Goal: Transaction & Acquisition: Purchase product/service

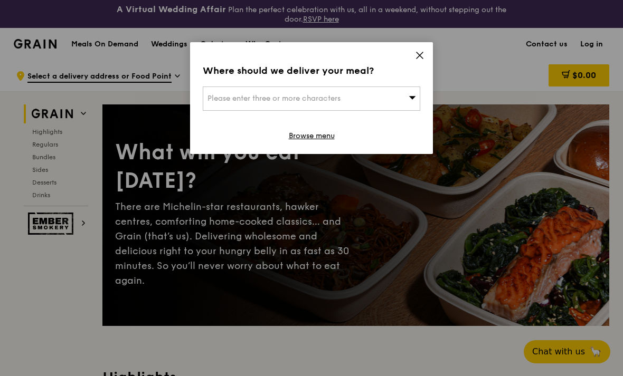
click at [368, 99] on div "Please enter three or more characters" at bounding box center [312, 99] width 218 height 24
click at [416, 63] on span at bounding box center [420, 57] width 10 height 12
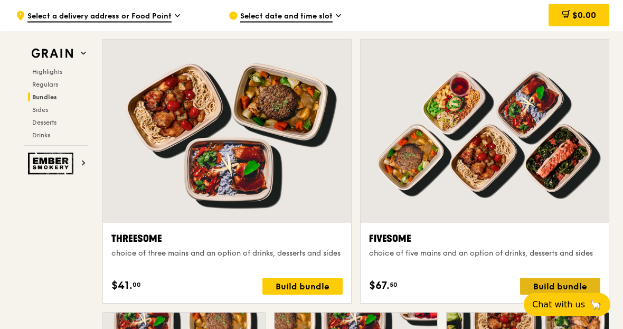
scroll to position [1869, 0]
click at [530, 282] on div "Build bundle" at bounding box center [560, 286] width 80 height 17
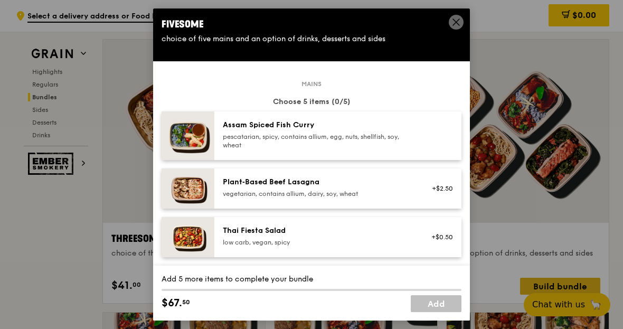
scroll to position [0, 0]
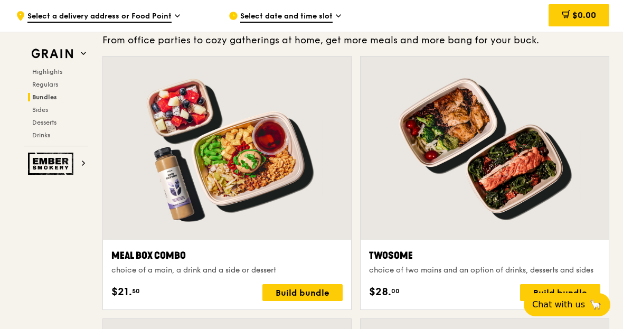
scroll to position [1588, 0]
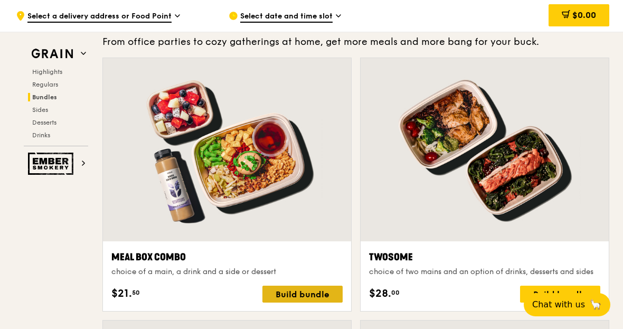
click at [291, 297] on div "Build bundle" at bounding box center [302, 294] width 80 height 17
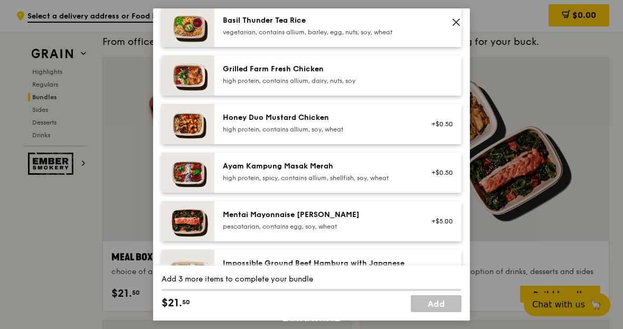
scroll to position [266, 0]
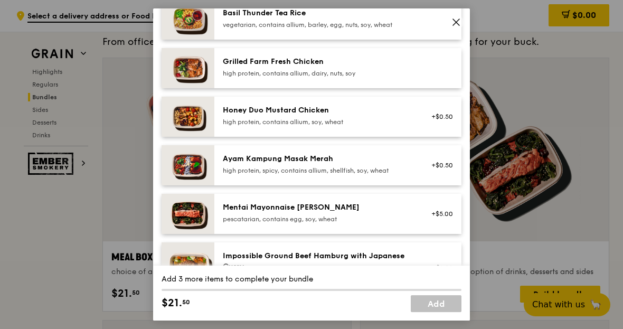
click at [179, 81] on img at bounding box center [188, 68] width 53 height 40
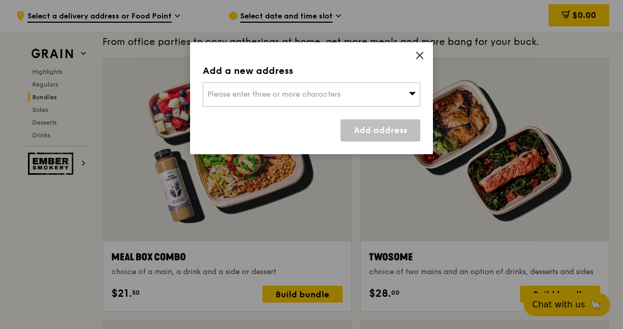
click at [223, 101] on div "Please enter three or more characters" at bounding box center [312, 94] width 218 height 24
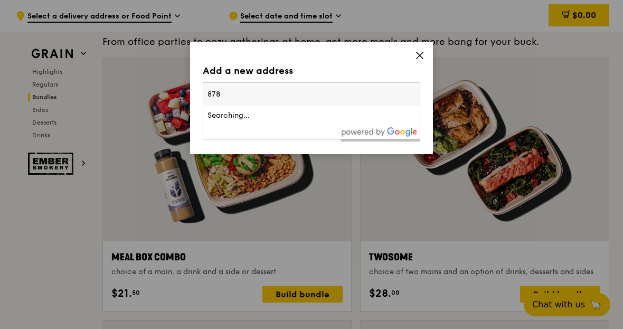
type input "878c"
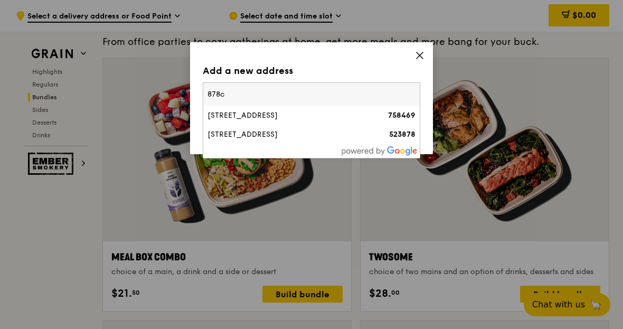
click at [326, 133] on div "[STREET_ADDRESS]" at bounding box center [285, 134] width 156 height 11
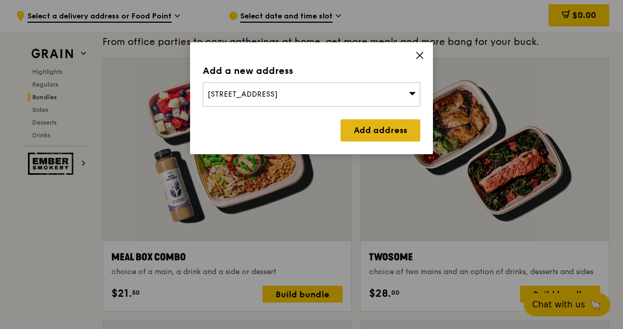
click at [392, 135] on link "Add address" at bounding box center [381, 130] width 80 height 22
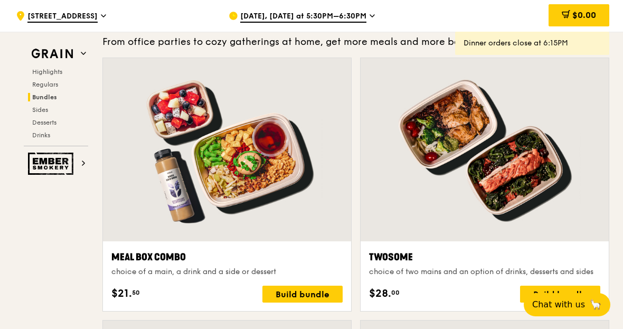
click at [354, 18] on span "[DATE], [DATE] at 5:30PM–6:30PM" at bounding box center [303, 17] width 126 height 12
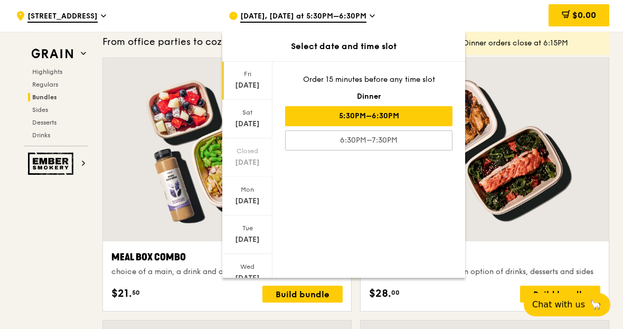
scroll to position [27, 0]
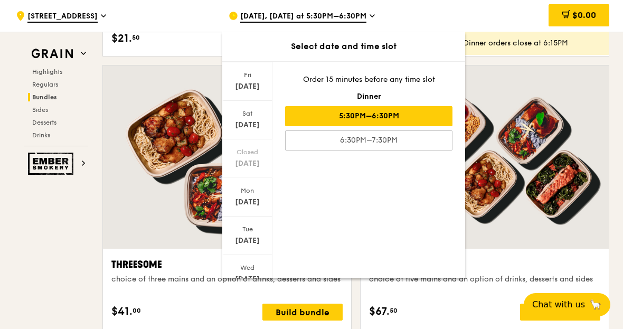
scroll to position [1840, 0]
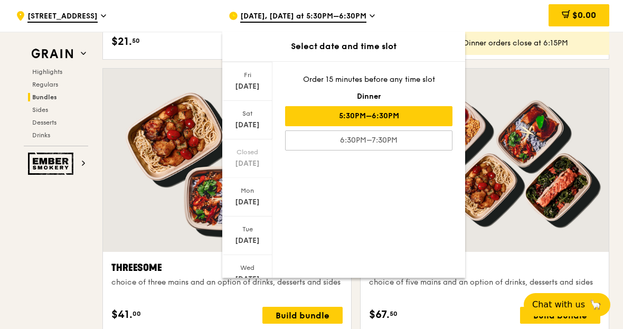
click at [250, 316] on div "[DATE]" at bounding box center [247, 318] width 47 height 11
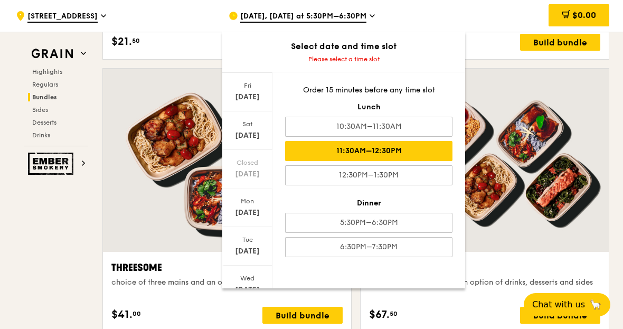
click at [425, 152] on div "11:30AM–12:30PM" at bounding box center [368, 151] width 167 height 20
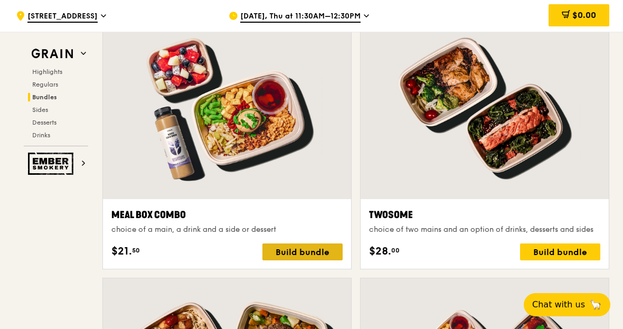
click at [277, 256] on div "Build bundle" at bounding box center [302, 251] width 80 height 17
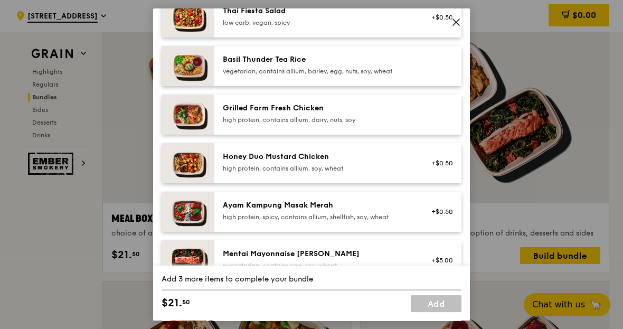
scroll to position [220, 0]
click at [180, 122] on img at bounding box center [188, 114] width 53 height 40
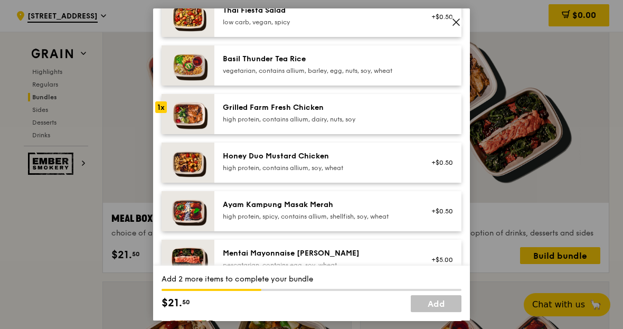
click at [427, 126] on div at bounding box center [439, 113] width 41 height 23
click at [442, 121] on div at bounding box center [439, 113] width 41 height 23
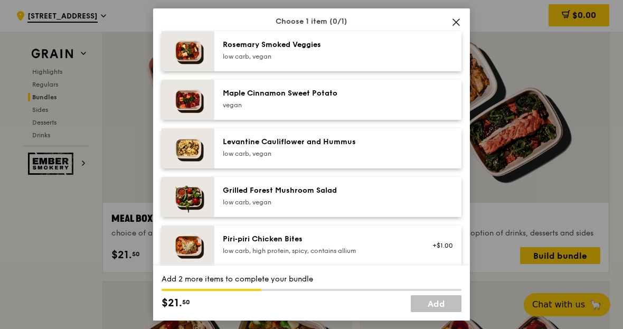
scroll to position [585, 0]
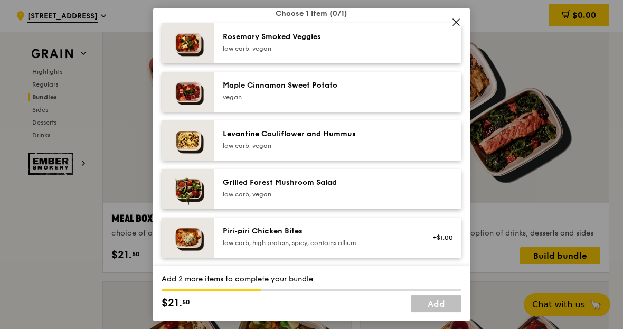
click at [433, 295] on div at bounding box center [439, 286] width 41 height 23
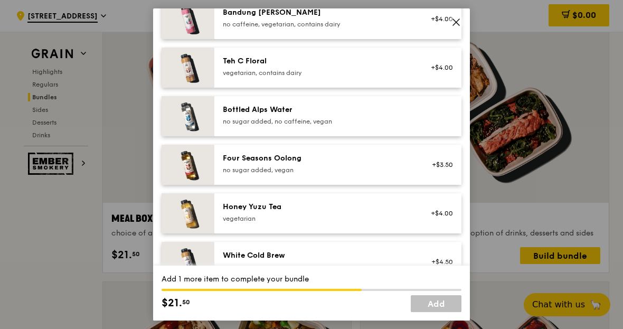
scroll to position [1154, 0]
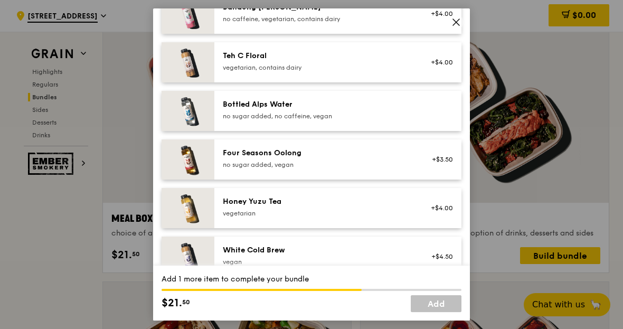
click at [188, 163] on img at bounding box center [188, 159] width 53 height 40
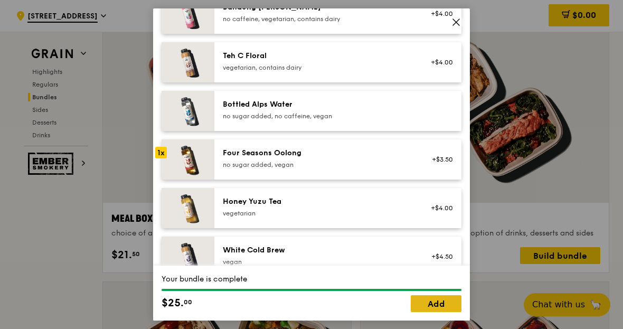
click at [440, 312] on link "Add" at bounding box center [436, 303] width 51 height 17
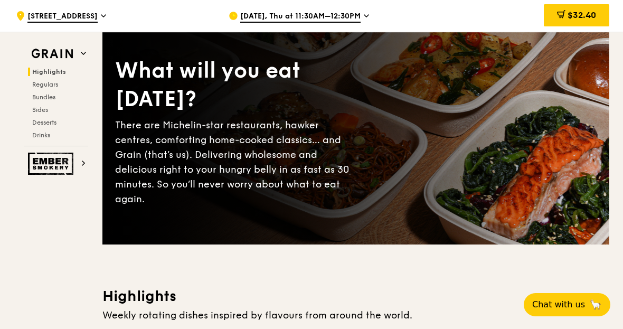
scroll to position [81, 0]
click at [590, 21] on div "$32.40" at bounding box center [576, 15] width 65 height 22
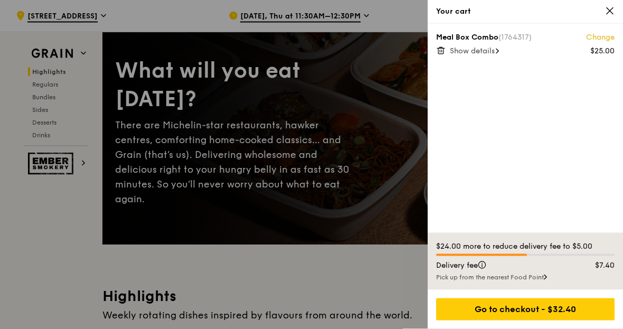
scroll to position [81, 0]
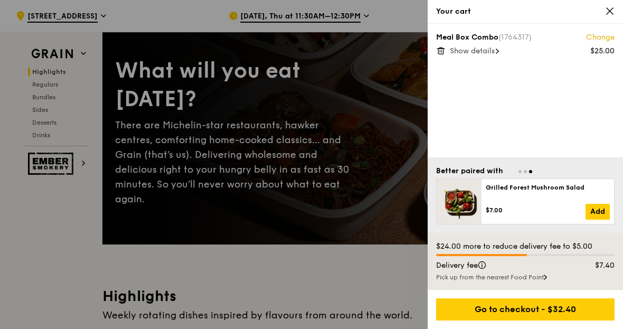
click at [607, 9] on icon at bounding box center [610, 11] width 10 height 10
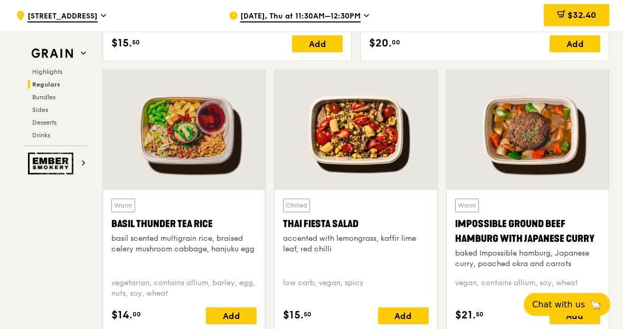
scroll to position [1431, 0]
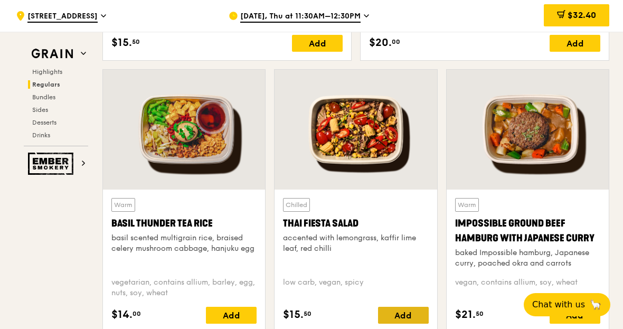
click at [413, 316] on div "Add" at bounding box center [403, 315] width 51 height 17
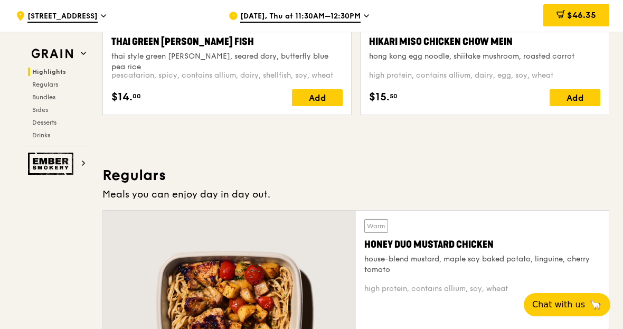
scroll to position [783, 0]
